Goal: Transaction & Acquisition: Purchase product/service

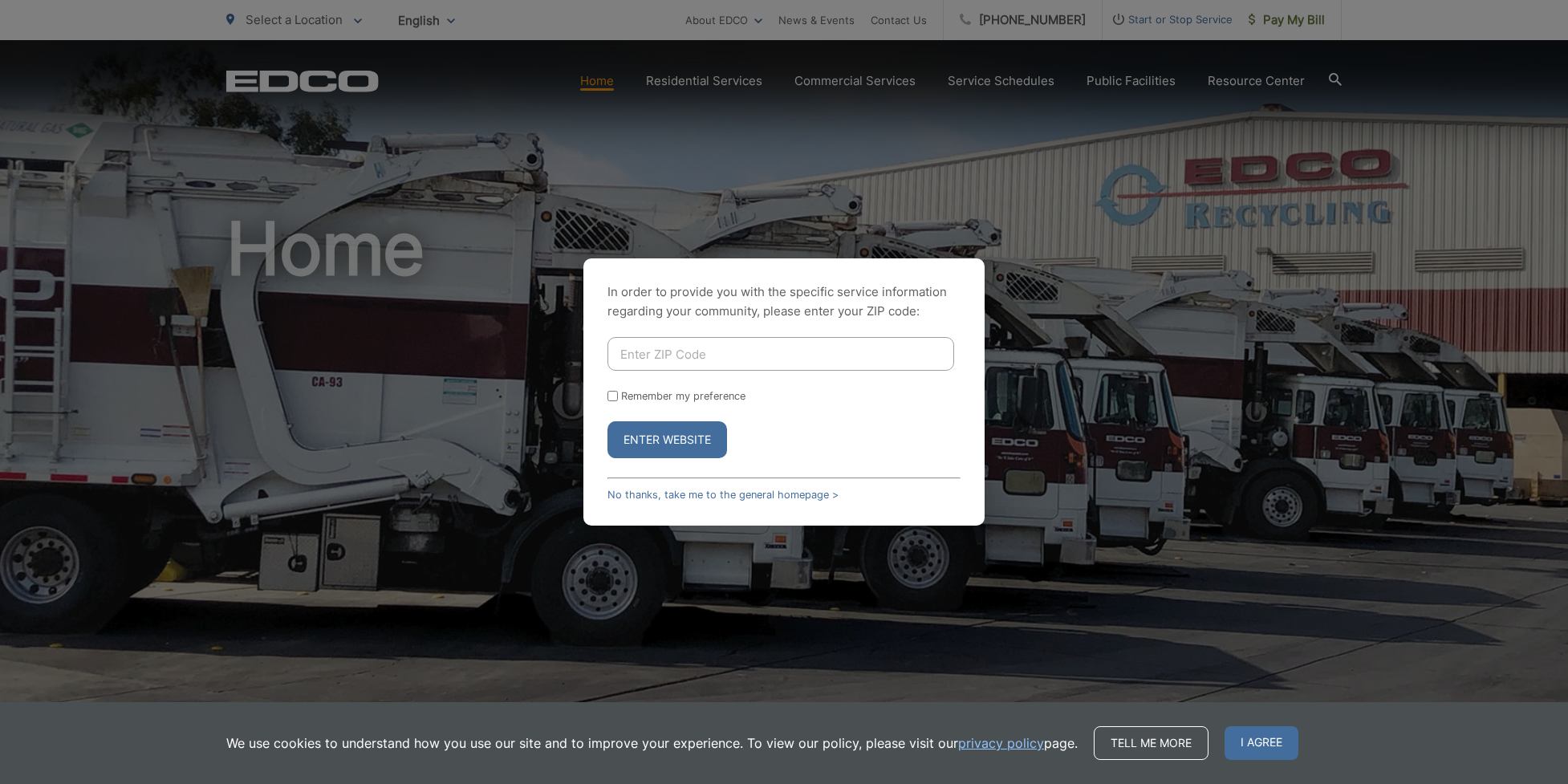
click at [779, 350] on input "Enter ZIP Code" at bounding box center [781, 354] width 346 height 33
type input "92019"
click at [608, 396] on div "In order to provide you with the specific service information regarding your co…" at bounding box center [784, 392] width 401 height 268
click at [614, 398] on input "Remember my preference" at bounding box center [613, 395] width 11 height 11
checkbox input "true"
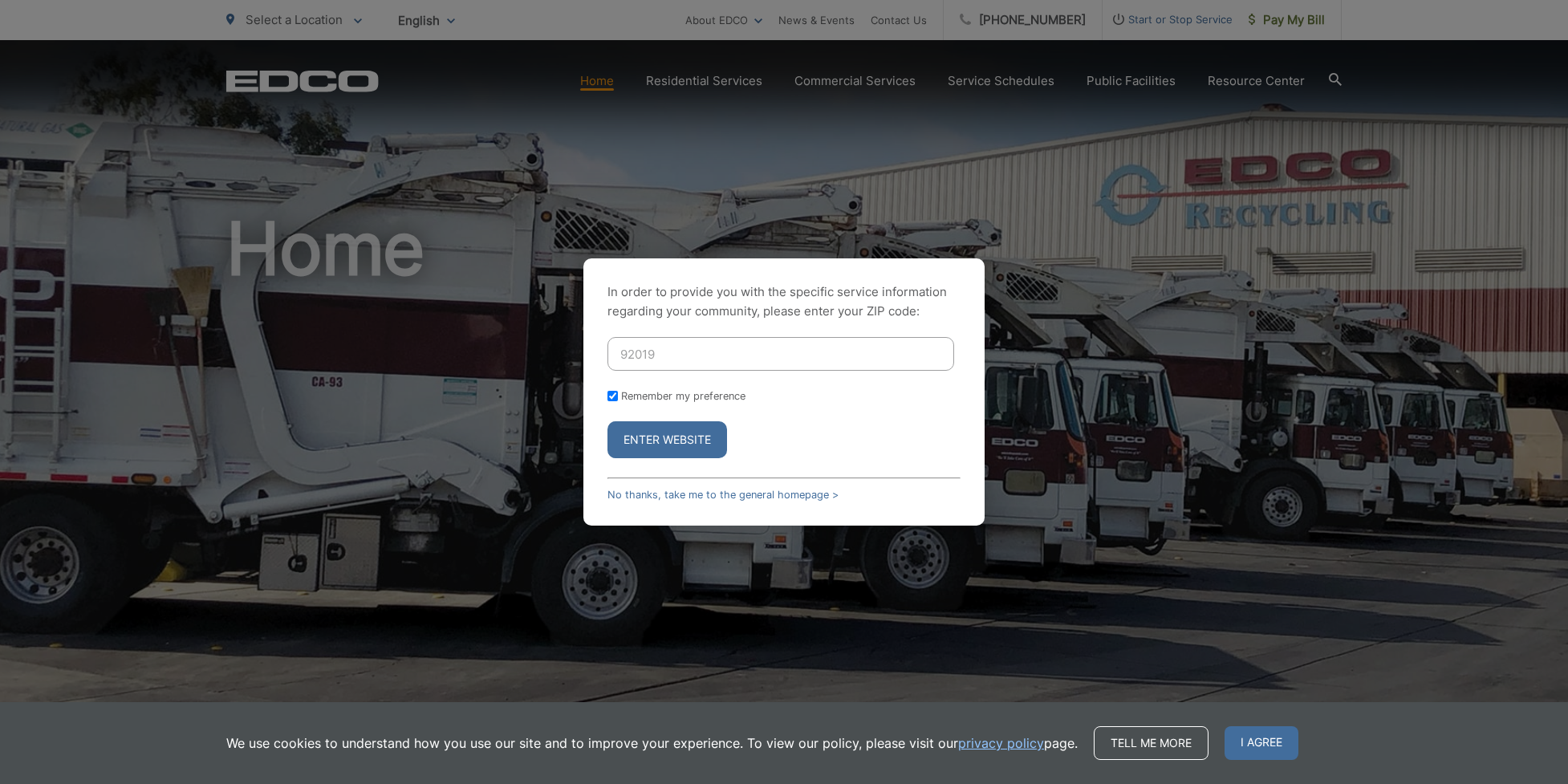
checkbox input "true"
click at [655, 448] on button "Enter Website" at bounding box center [668, 440] width 120 height 37
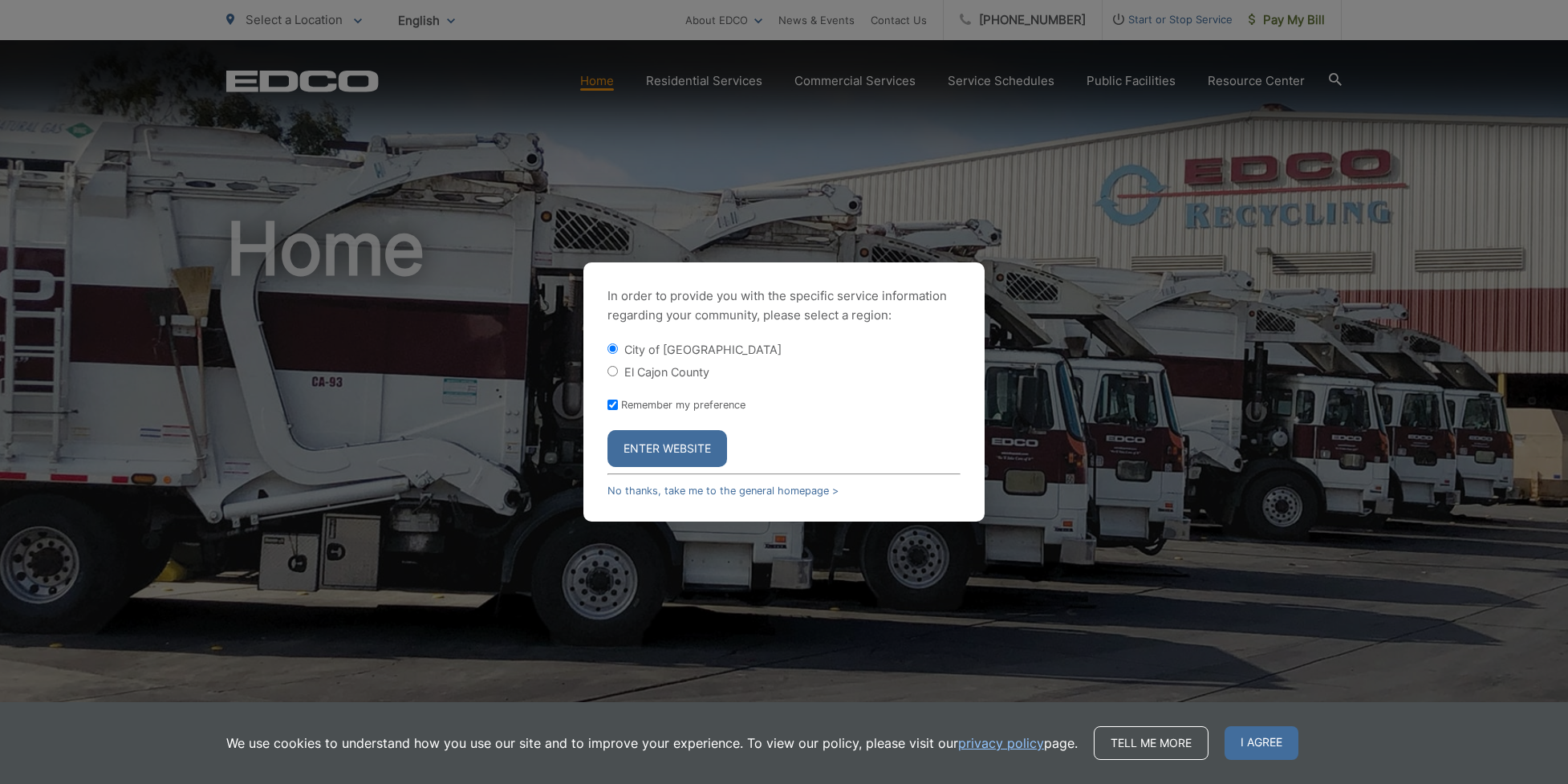
click at [647, 373] on label "El Cajon County" at bounding box center [667, 372] width 85 height 14
click at [618, 373] on input "El Cajon County" at bounding box center [613, 371] width 11 height 11
radio input "true"
click at [674, 447] on button "Enter Website" at bounding box center [668, 449] width 120 height 37
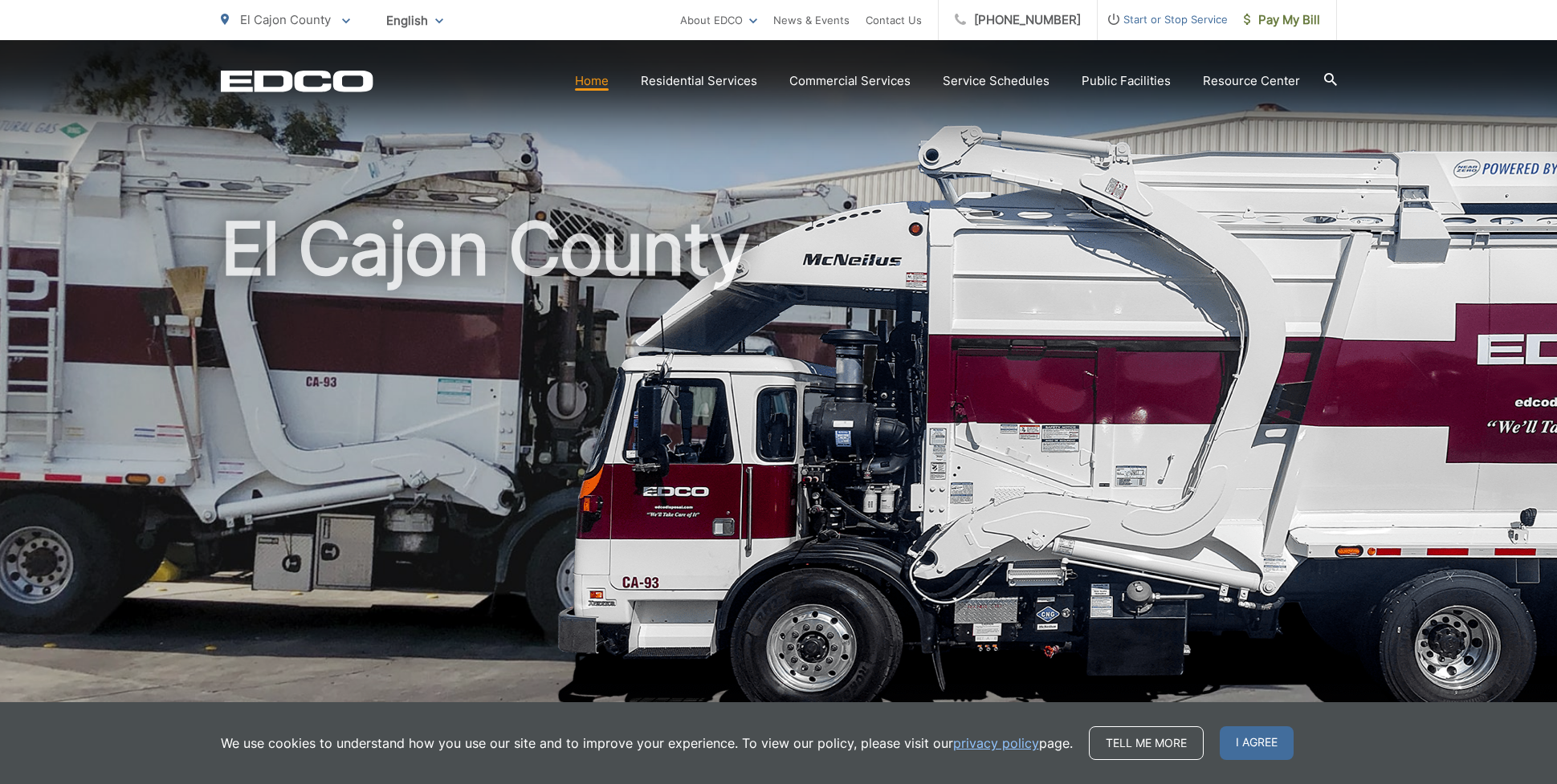
click at [982, 741] on link "privacy policy" at bounding box center [995, 744] width 86 height 20
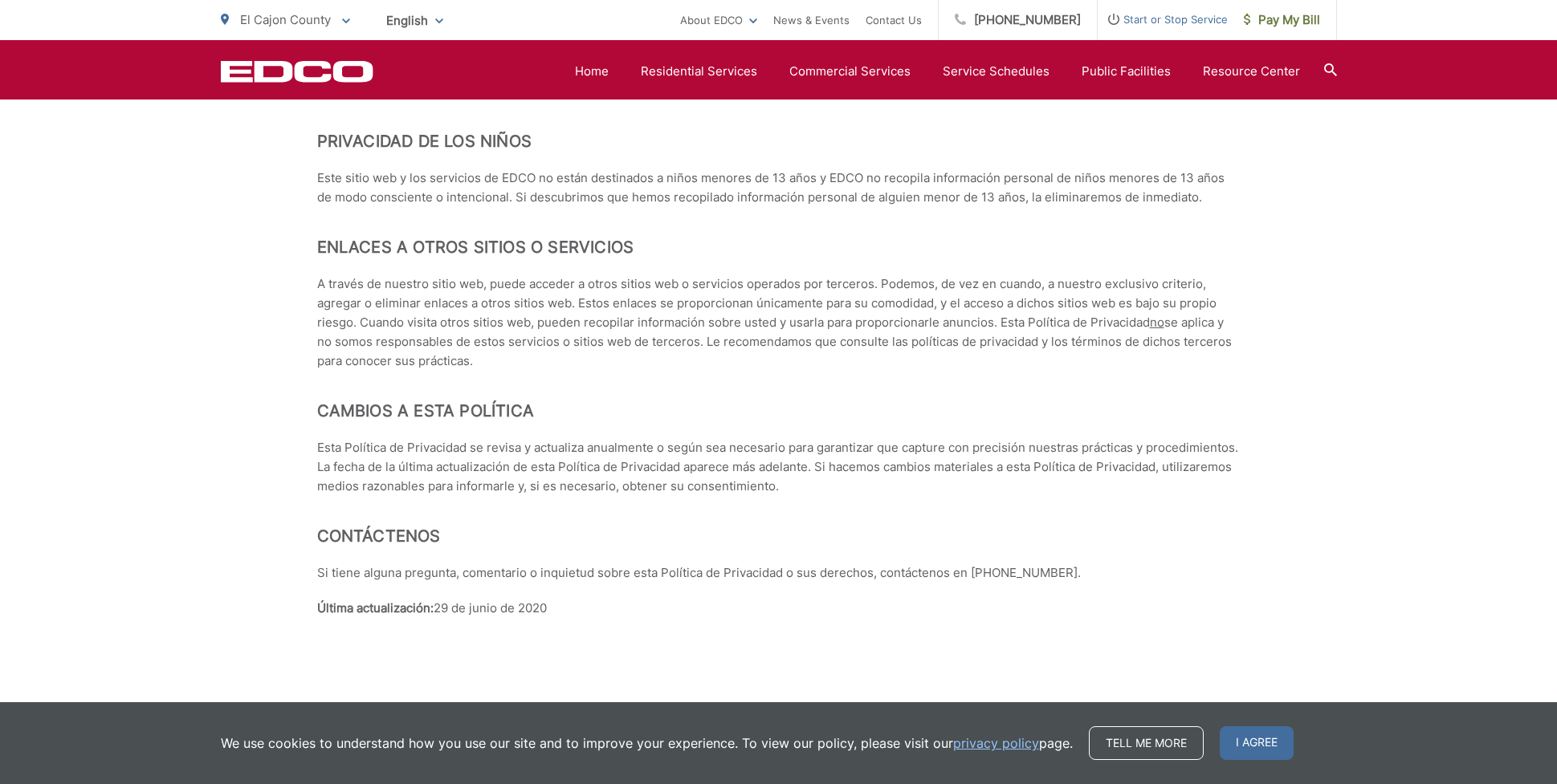
scroll to position [6967, 0]
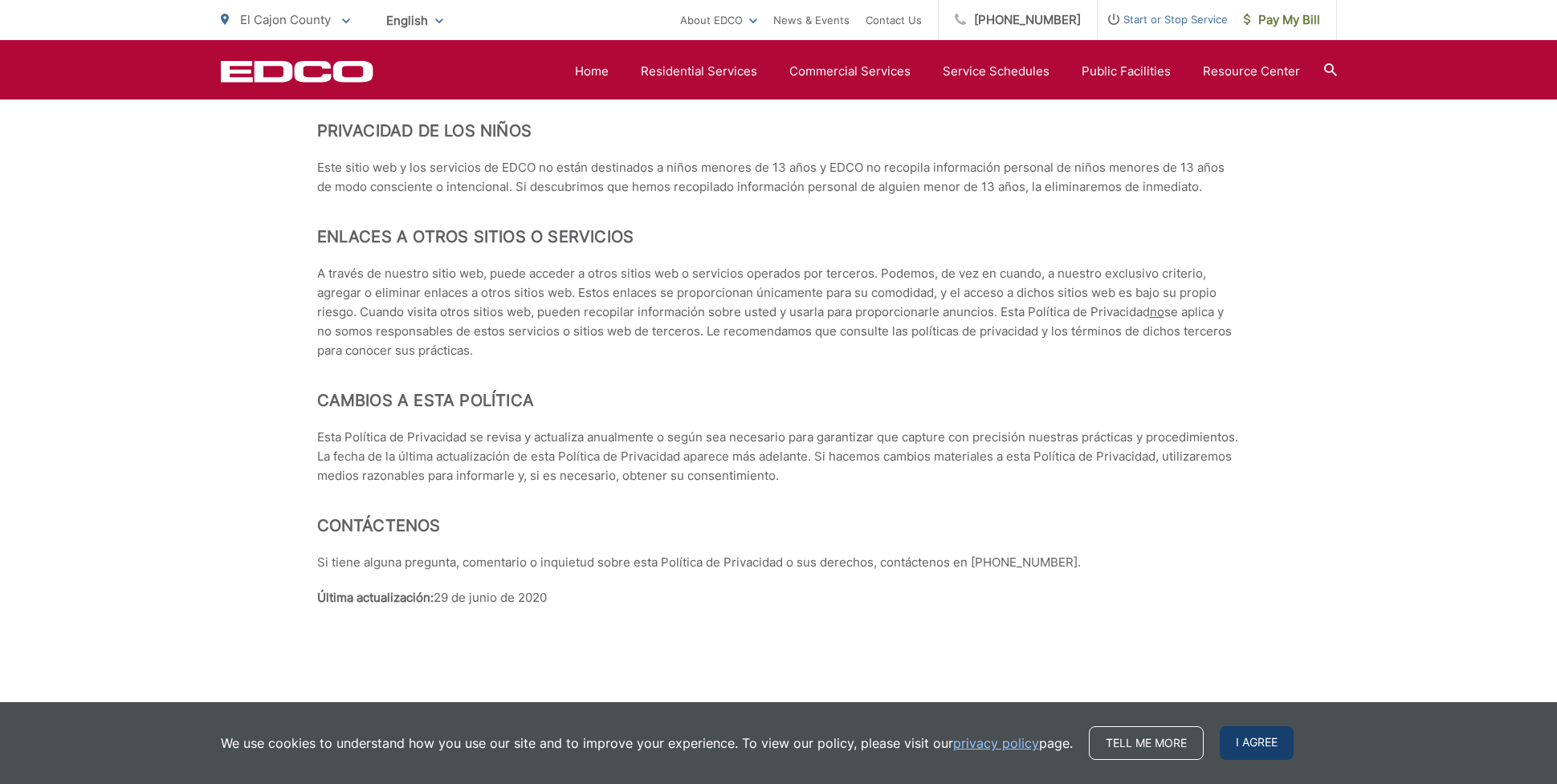
click at [1254, 748] on span "I agree" at bounding box center [1256, 743] width 74 height 33
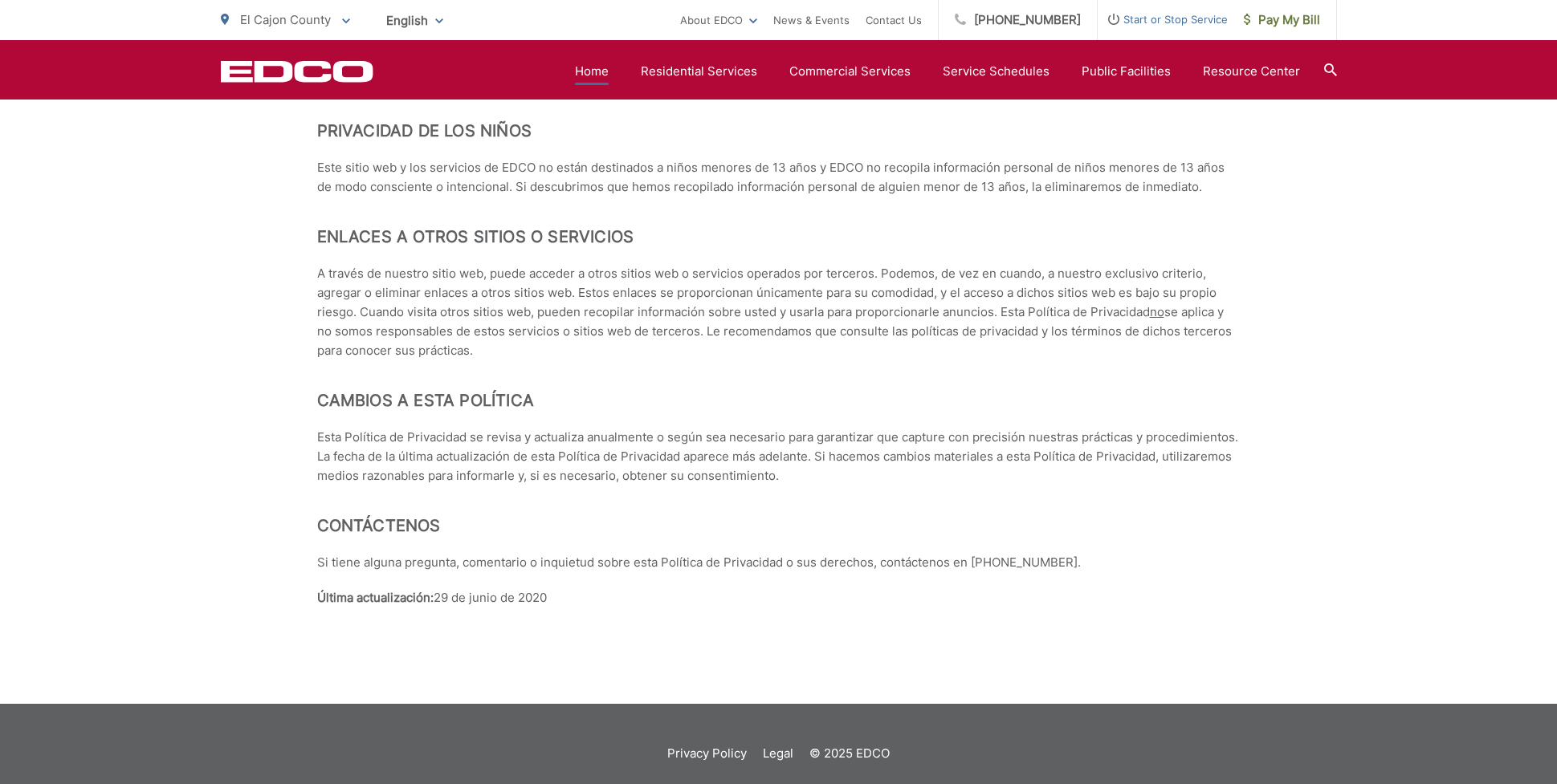
click at [598, 69] on link "Home" at bounding box center [592, 72] width 33 height 20
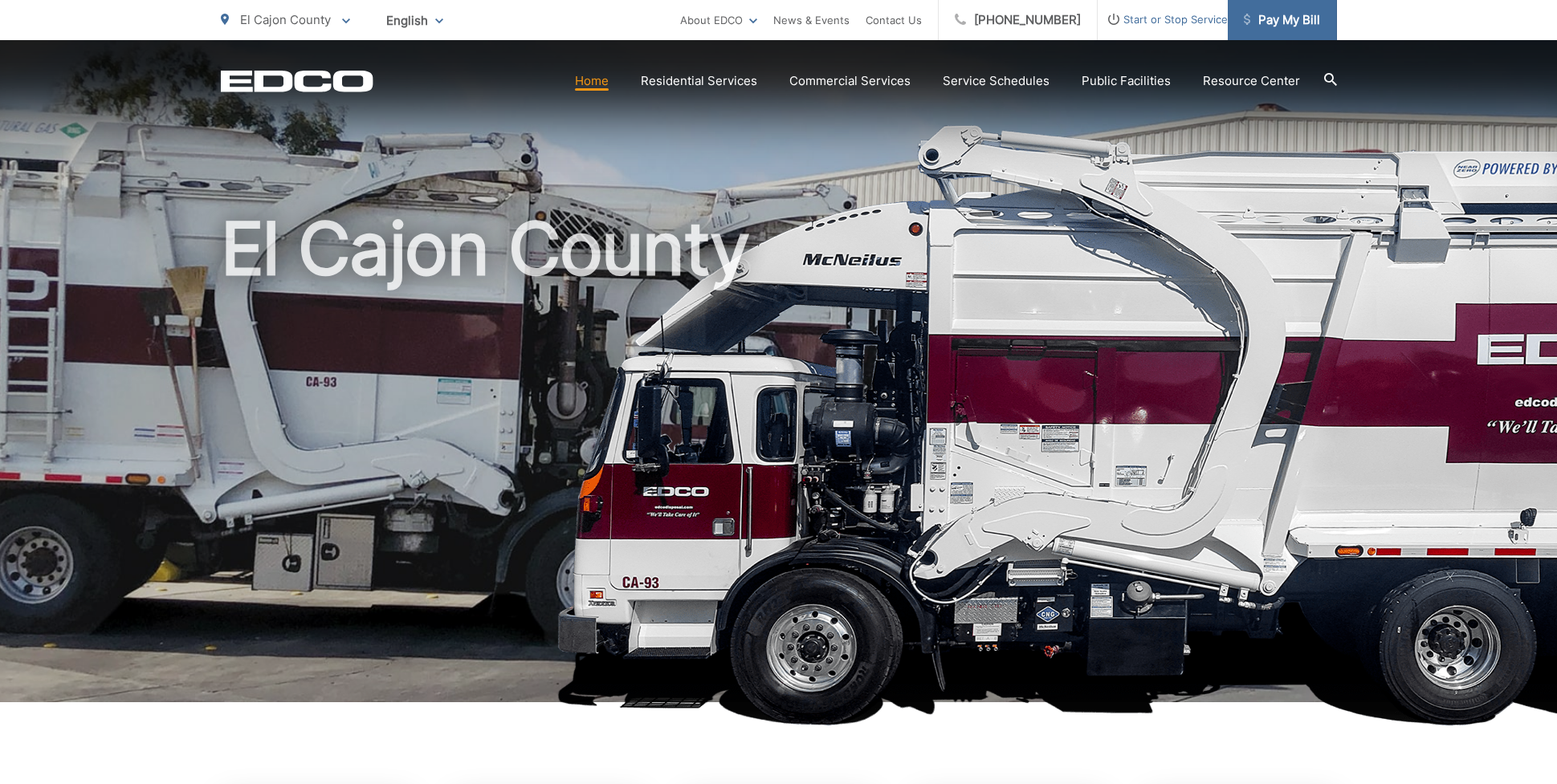
click at [1298, 22] on span "Pay My Bill" at bounding box center [1282, 21] width 77 height 20
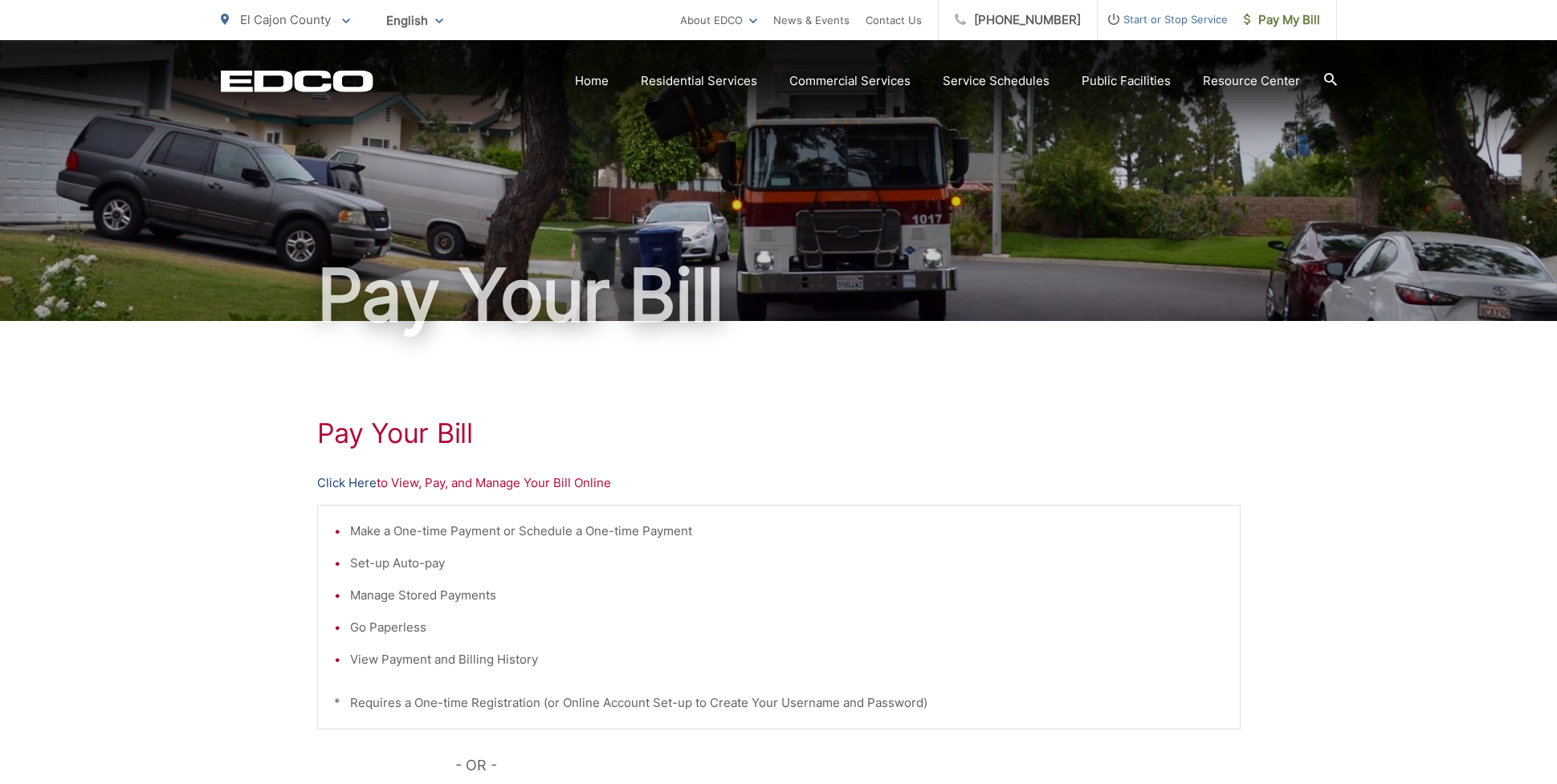
click at [346, 481] on link "Click Here" at bounding box center [346, 483] width 59 height 20
